Goal: Transaction & Acquisition: Purchase product/service

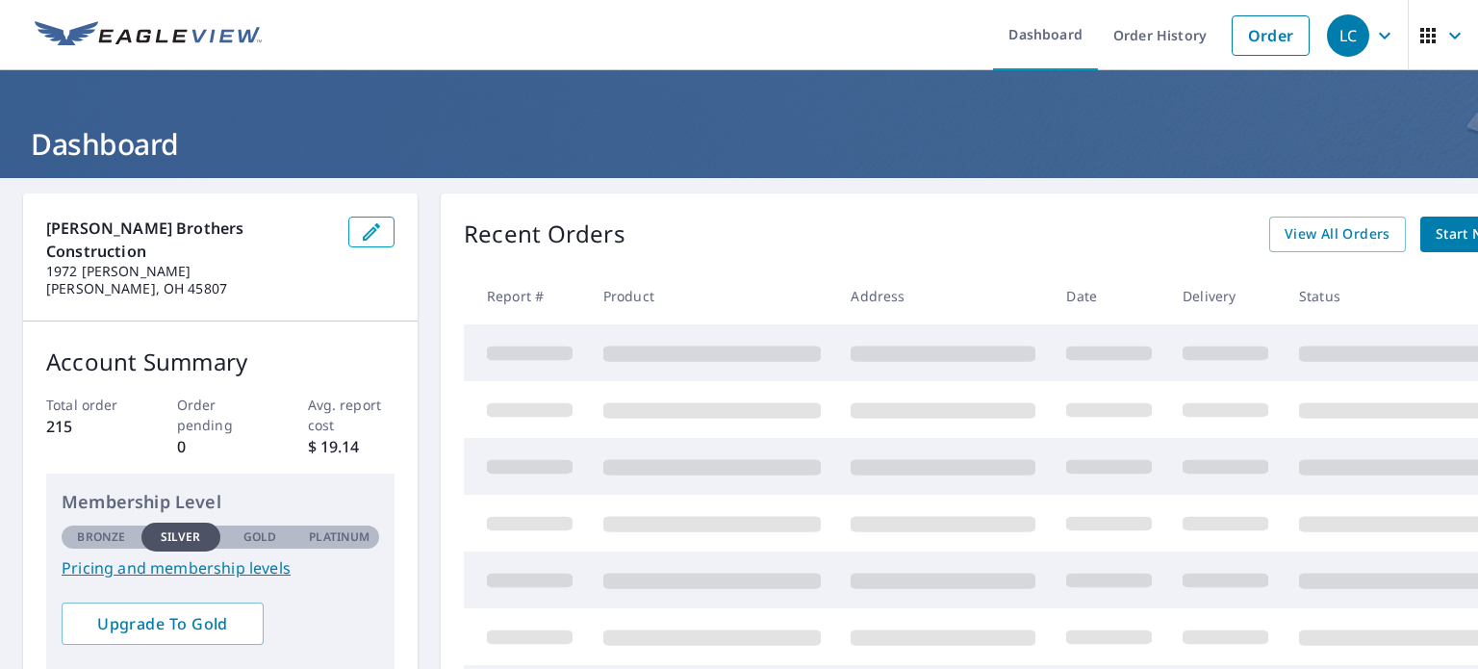
click at [1434, 227] on link "Start New Order" at bounding box center [1491, 234] width 142 height 36
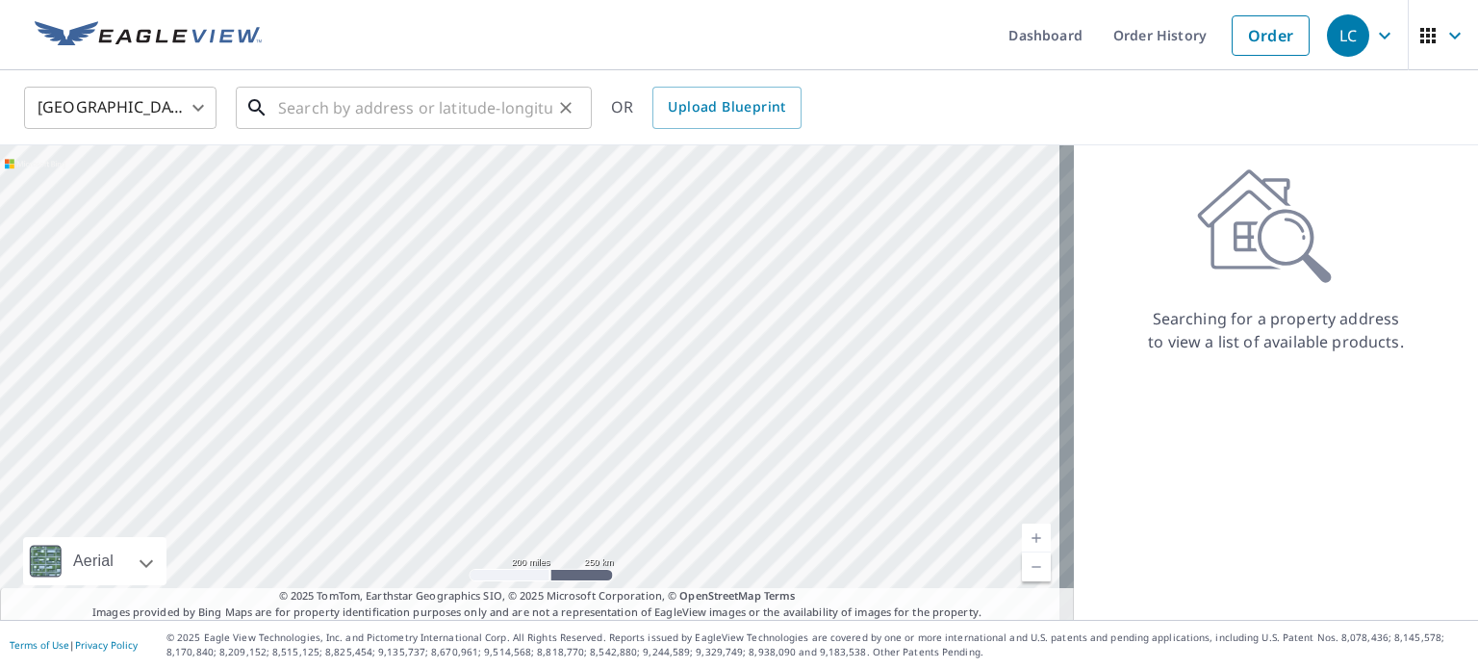
click at [452, 104] on input "text" at bounding box center [415, 108] width 274 height 54
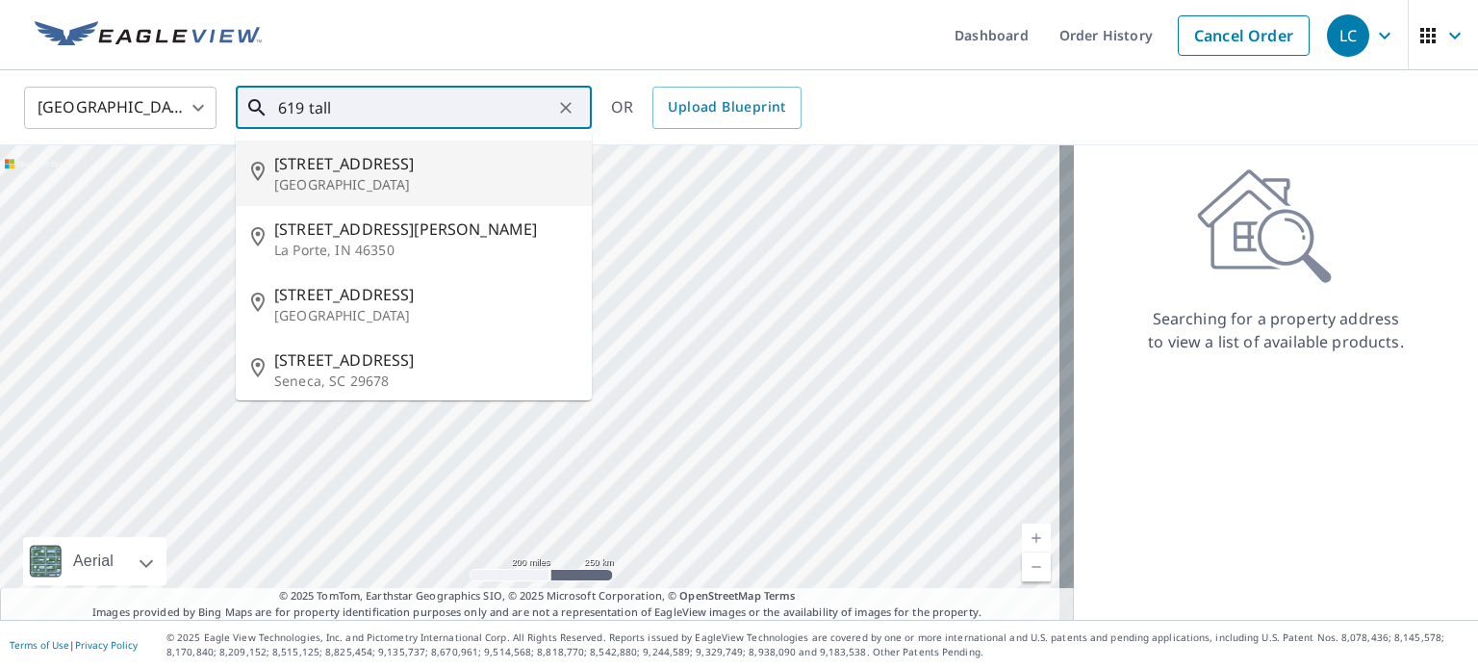
click at [450, 176] on p "[GEOGRAPHIC_DATA]" at bounding box center [425, 184] width 302 height 19
type input "[STREET_ADDRESS]"
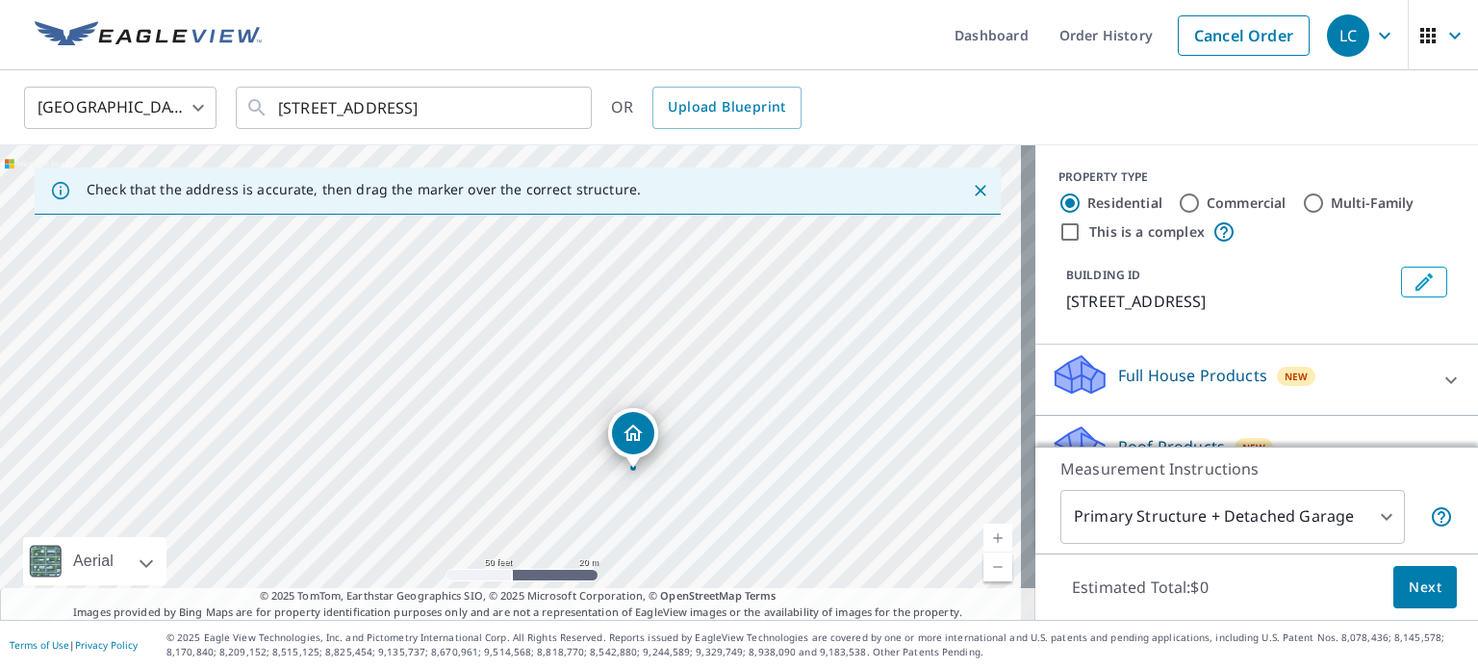
drag, startPoint x: 328, startPoint y: 344, endPoint x: 455, endPoint y: 441, distance: 159.3
click at [455, 441] on div "[STREET_ADDRESS]" at bounding box center [517, 382] width 1035 height 474
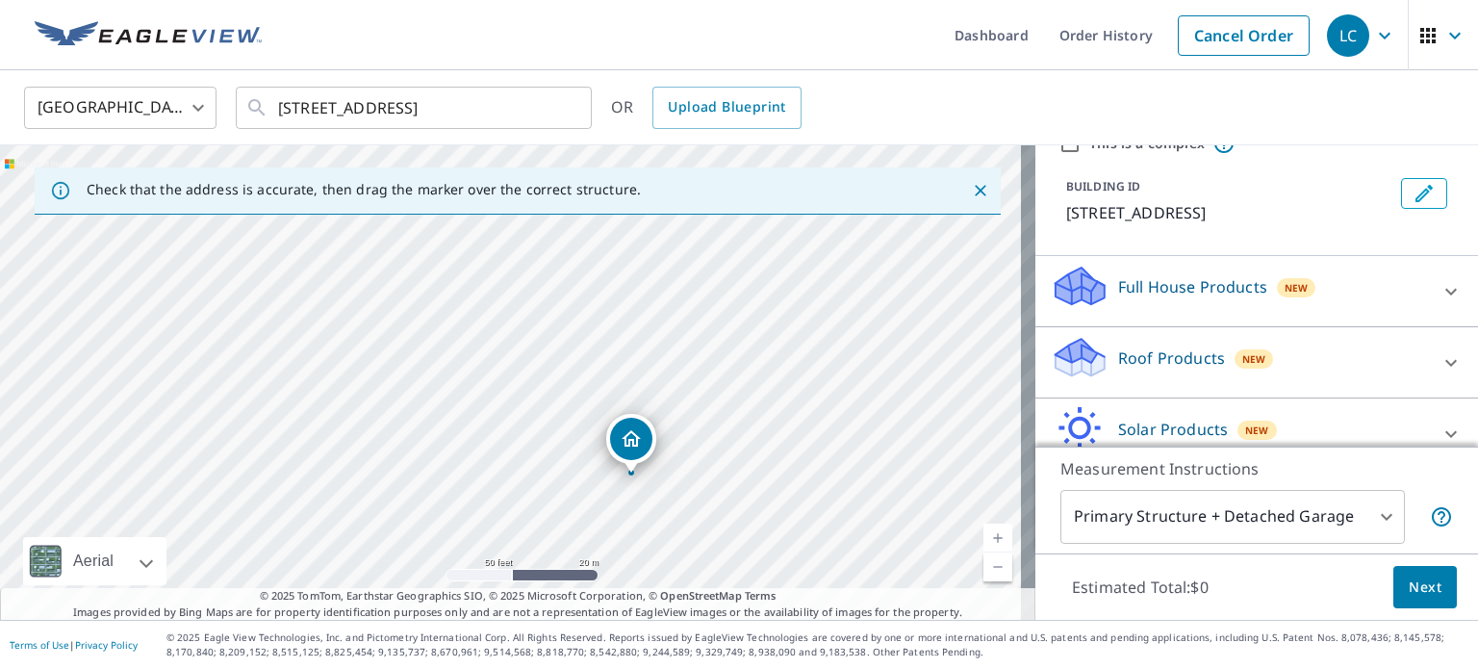
scroll to position [181, 0]
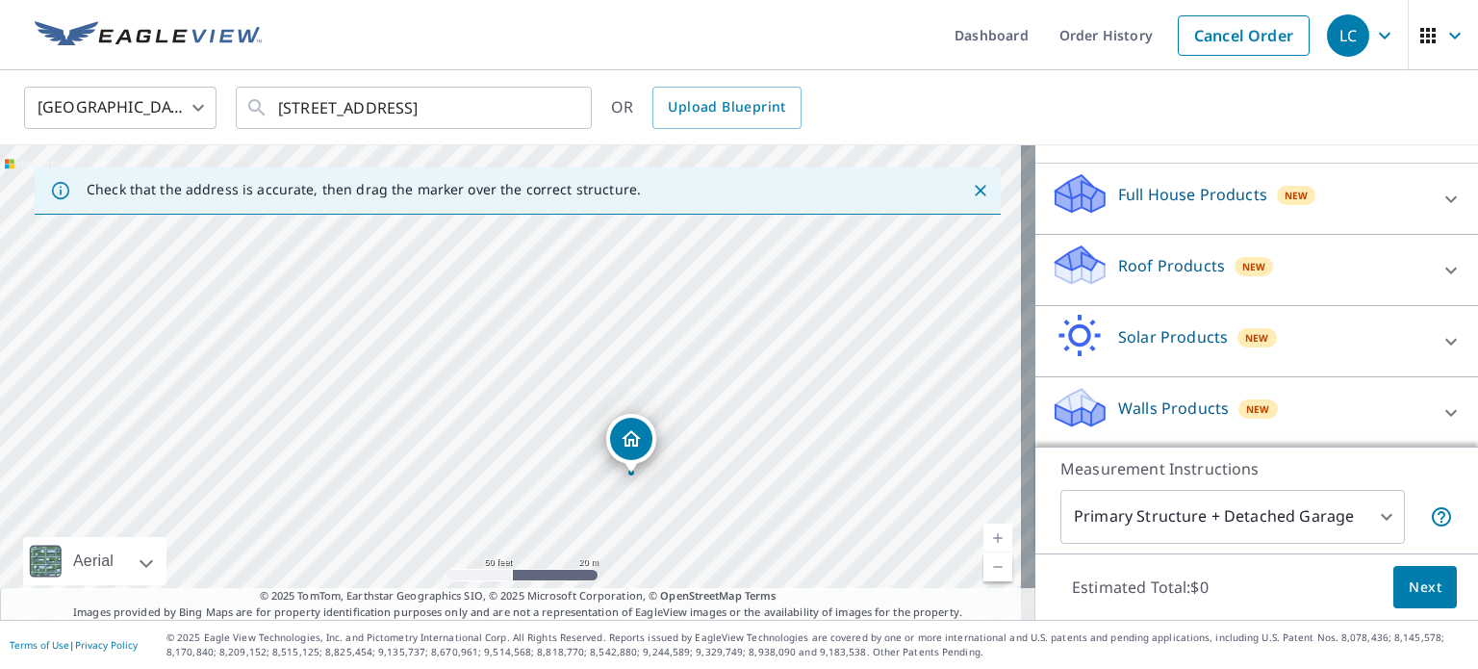
click at [1317, 284] on div "Roof Products New" at bounding box center [1238, 269] width 377 height 55
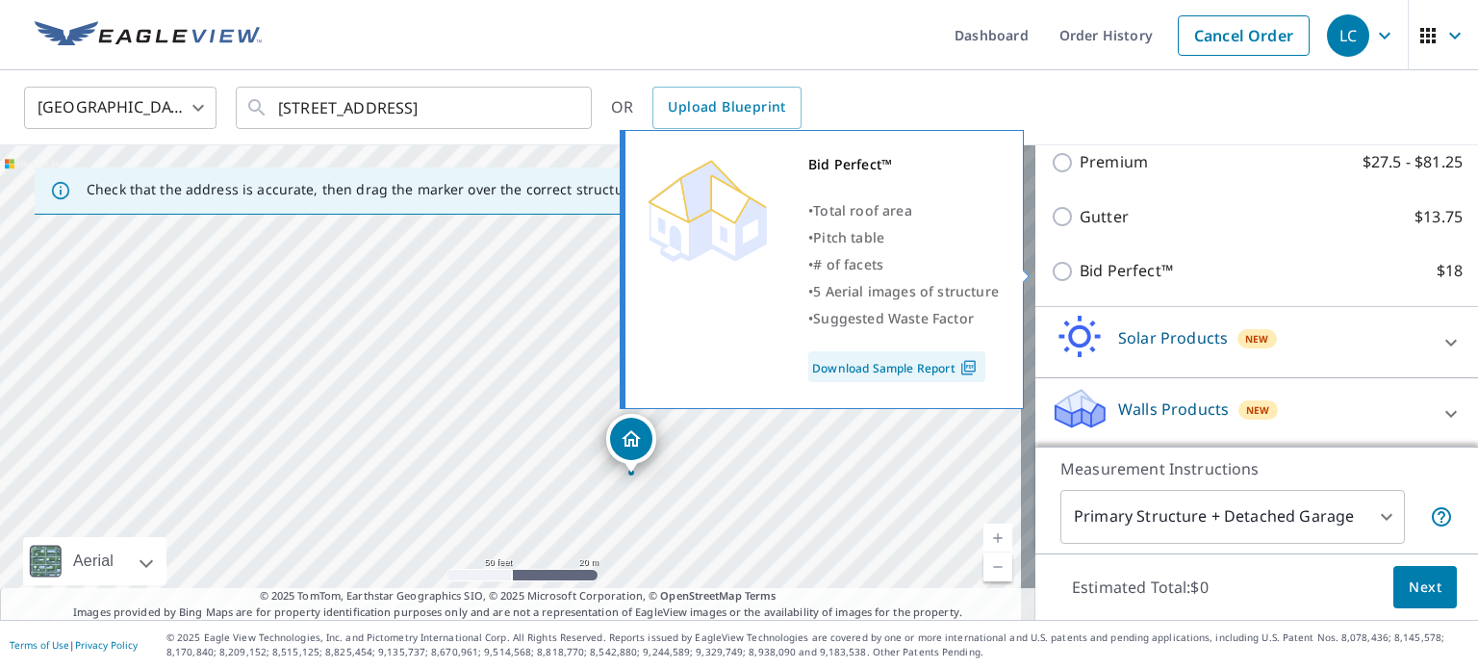
click at [1156, 272] on label "Bid Perfect™ $18" at bounding box center [1270, 271] width 383 height 24
click at [1079, 272] on input "Bid Perfect™ $18" at bounding box center [1064, 271] width 29 height 23
checkbox input "true"
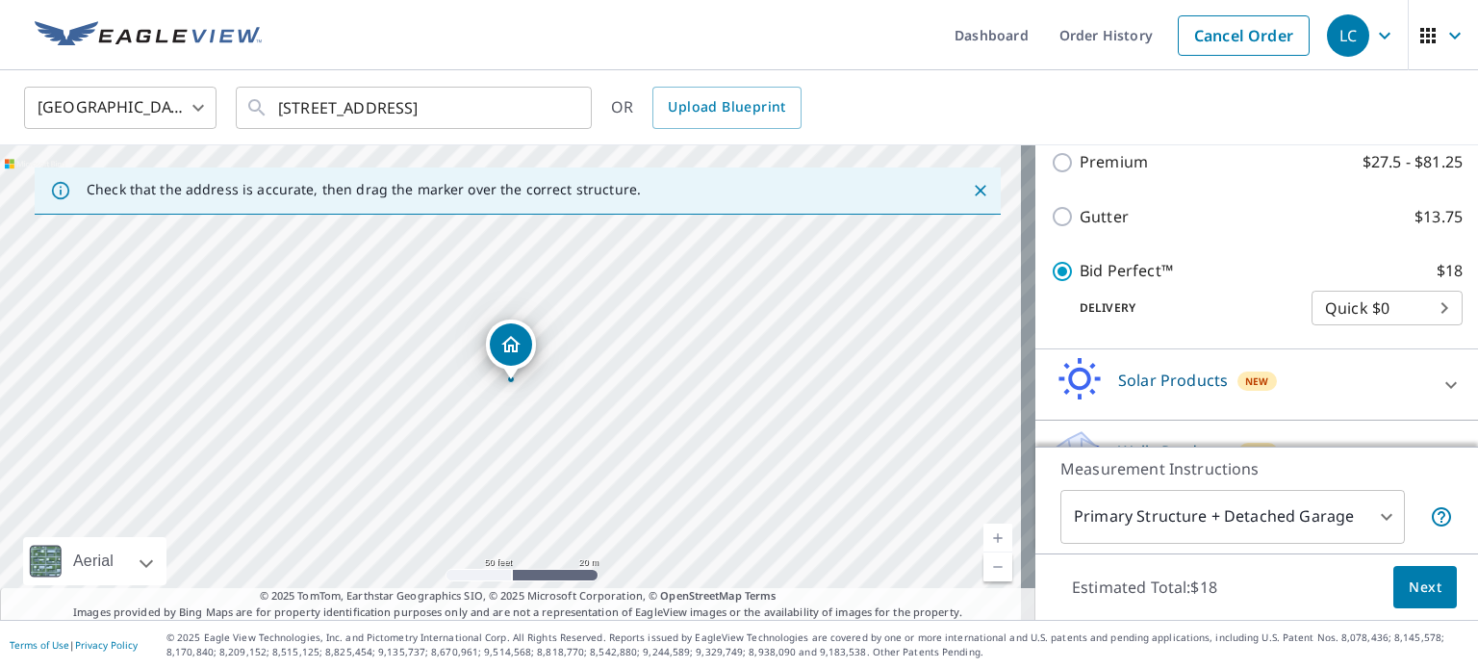
click at [1416, 589] on span "Next" at bounding box center [1424, 587] width 33 height 24
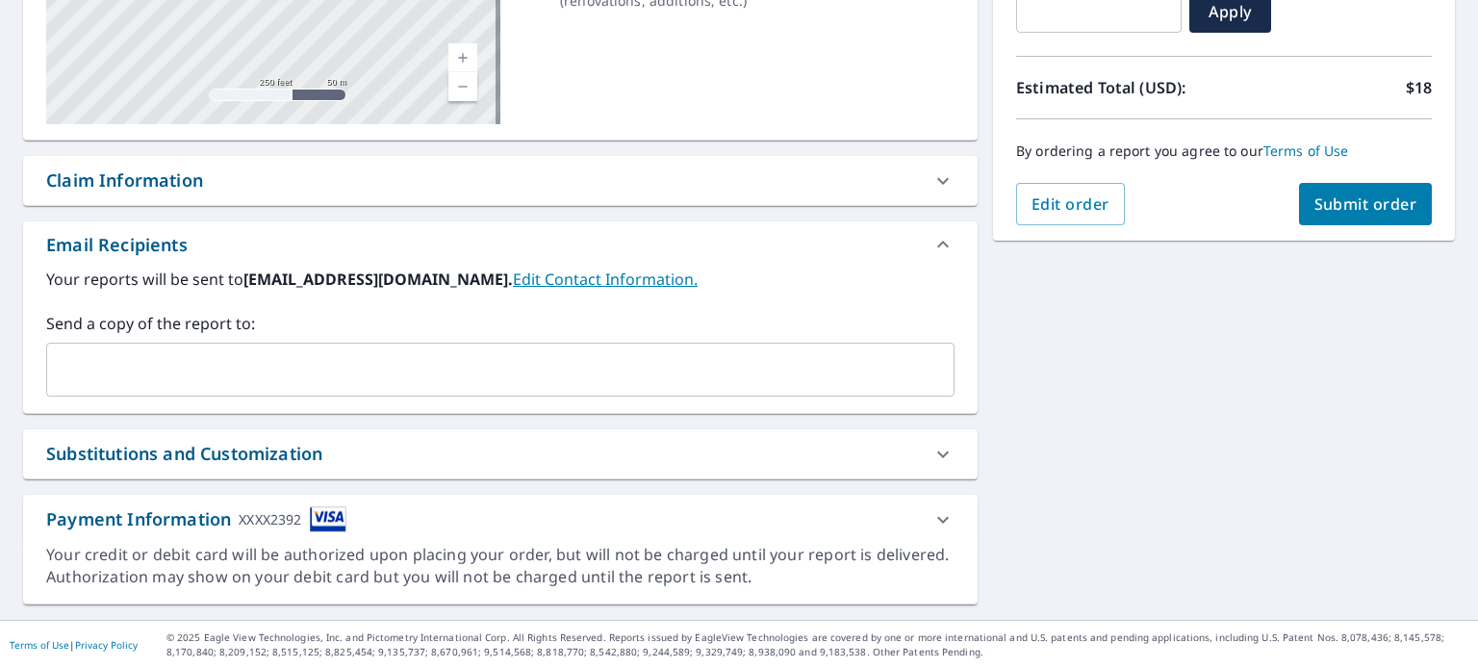
scroll to position [371, 0]
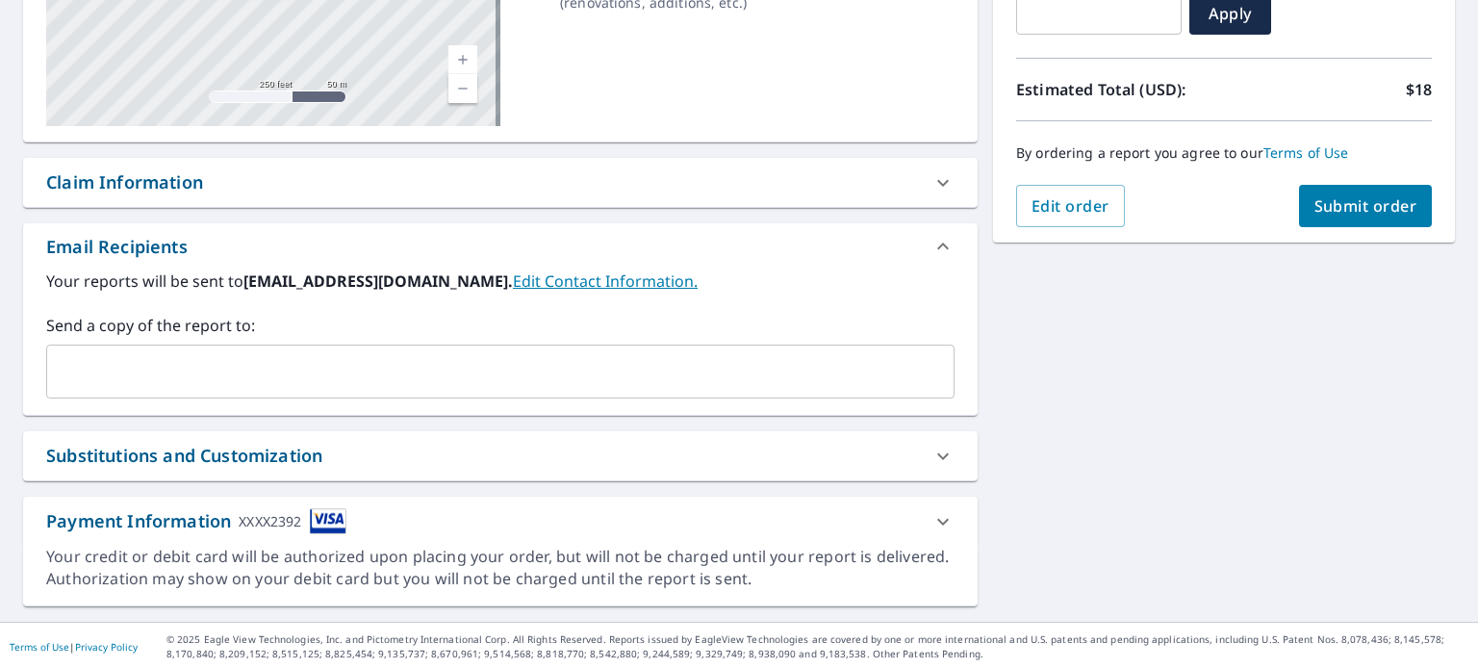
click at [1343, 224] on button "Submit order" at bounding box center [1366, 206] width 134 height 42
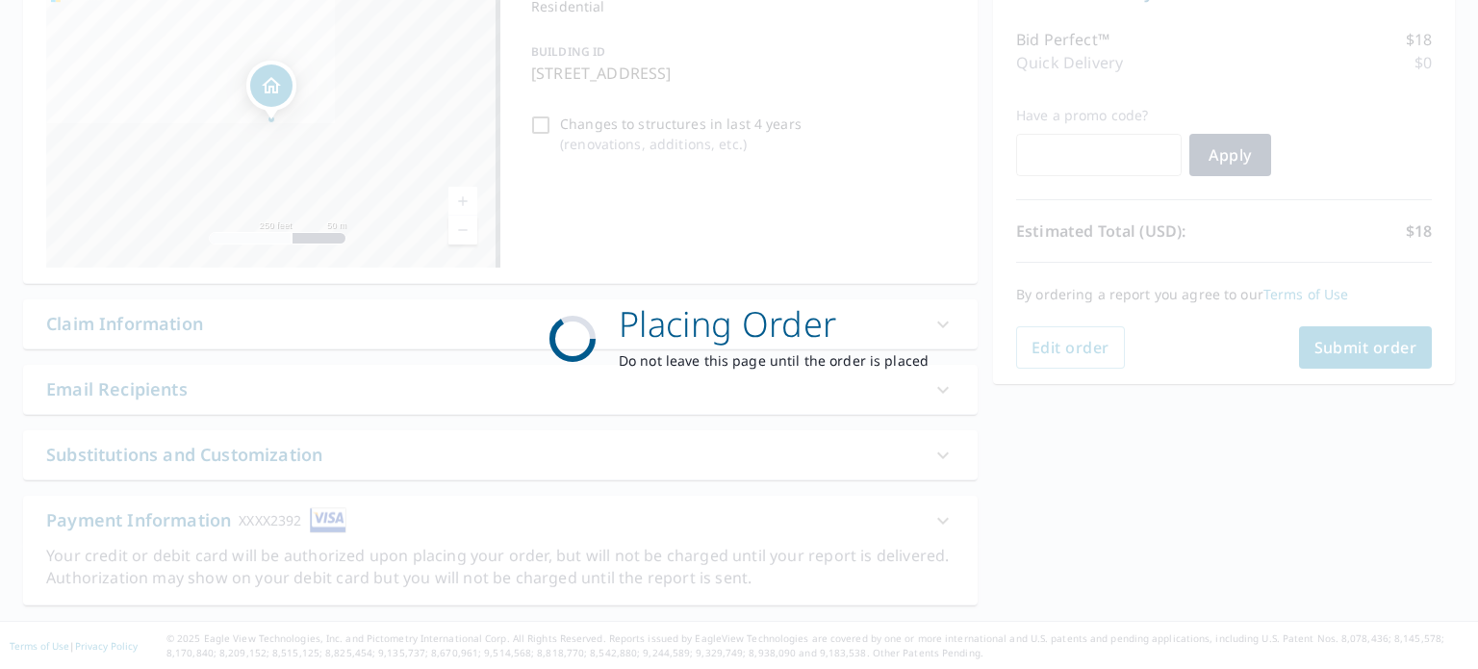
scroll to position [229, 0]
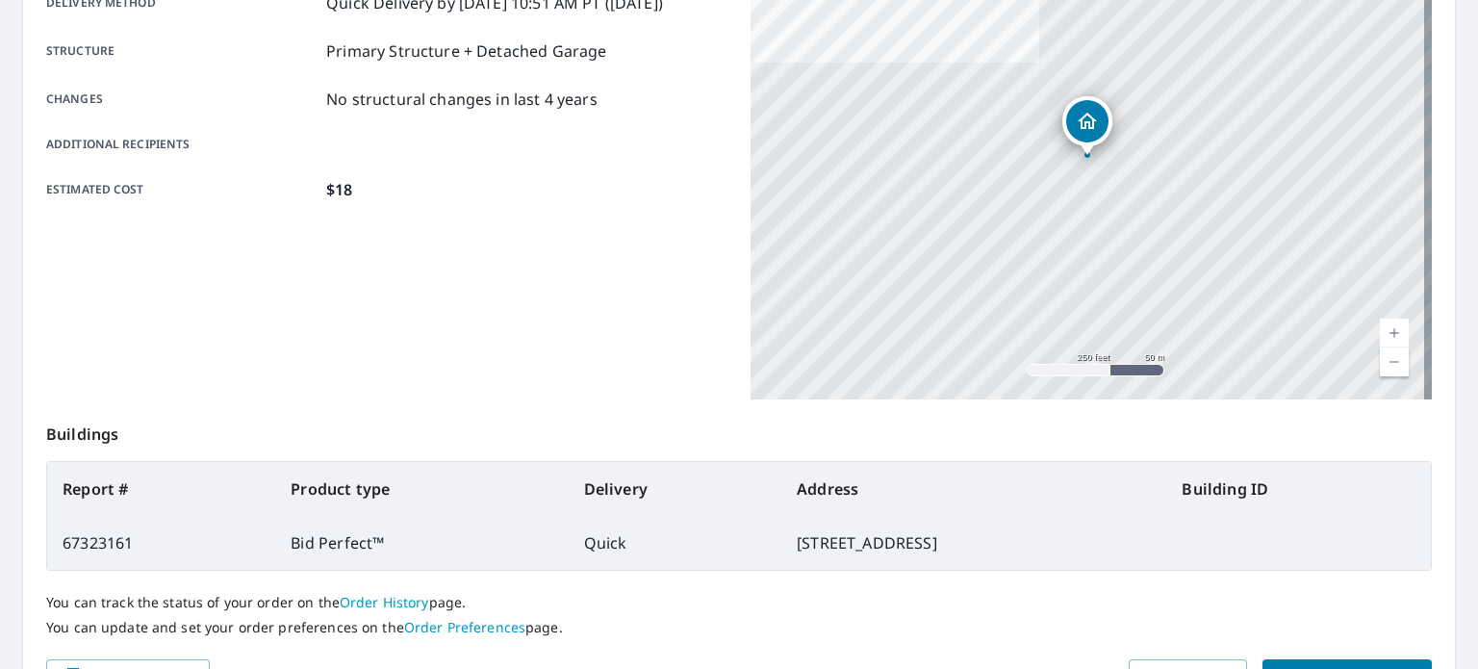
scroll to position [462, 0]
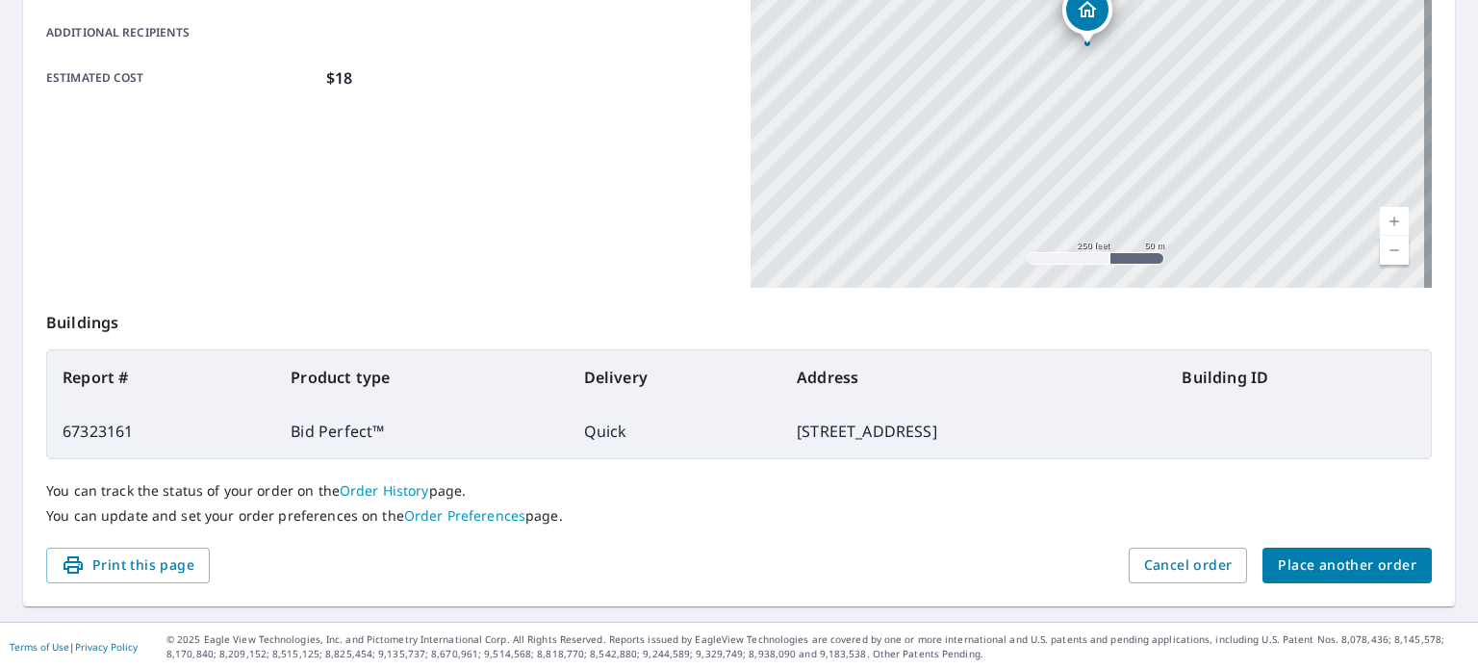
click at [151, 557] on span "Print this page" at bounding box center [128, 565] width 133 height 24
